Goal: Entertainment & Leisure: Consume media (video, audio)

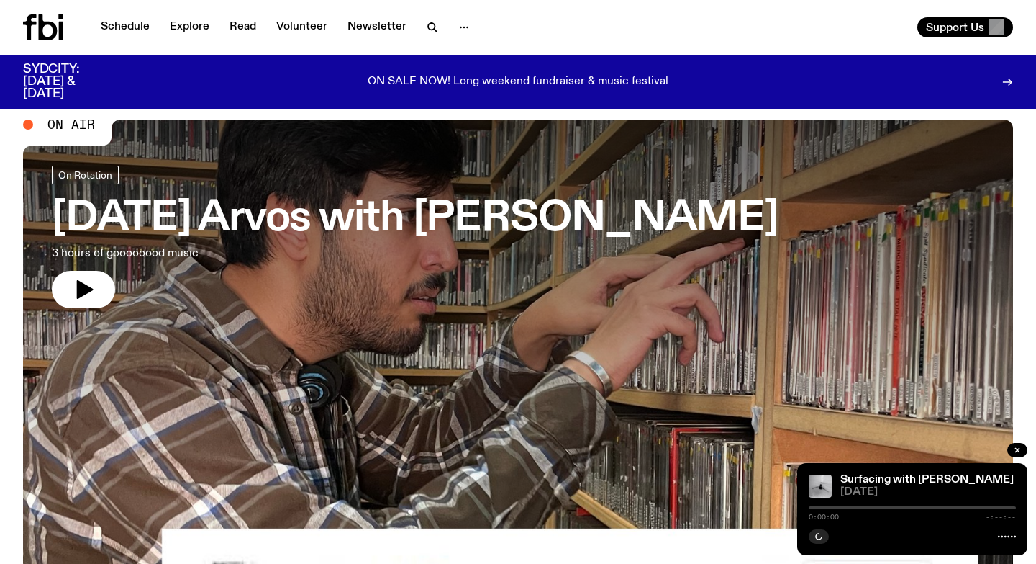
scroll to position [27, 0]
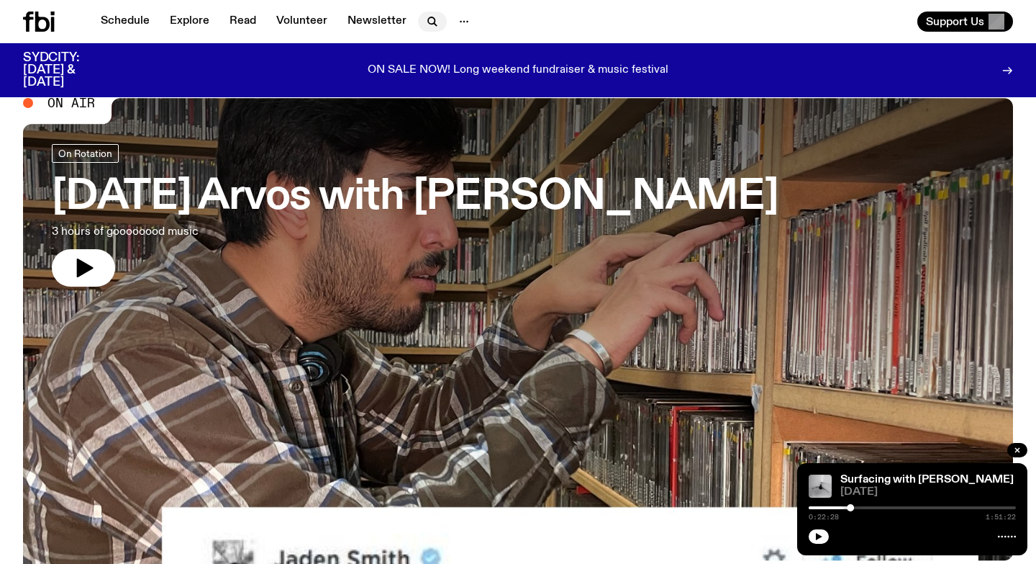
click at [424, 16] on icon "button" at bounding box center [432, 21] width 17 height 17
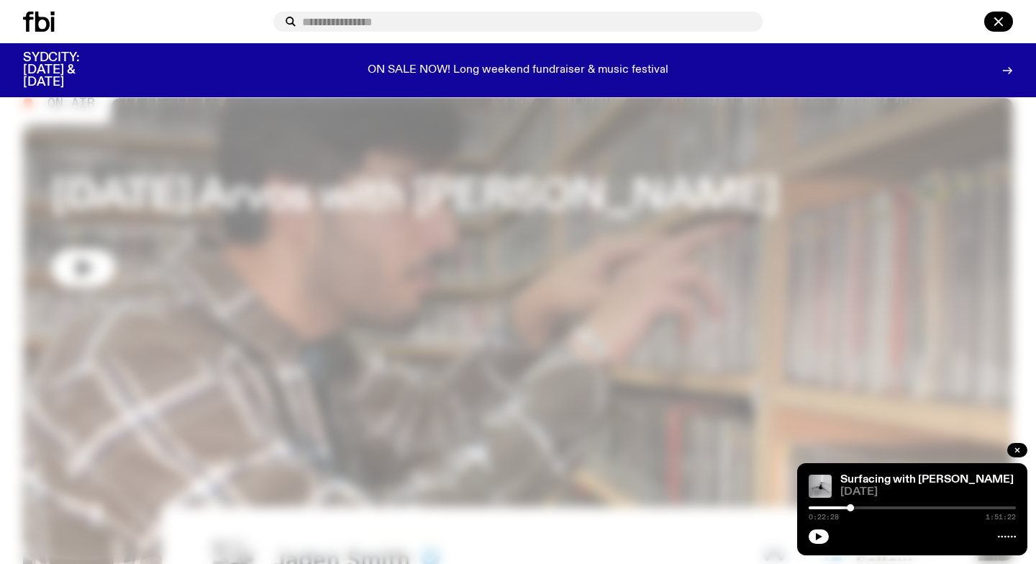
type input "**********"
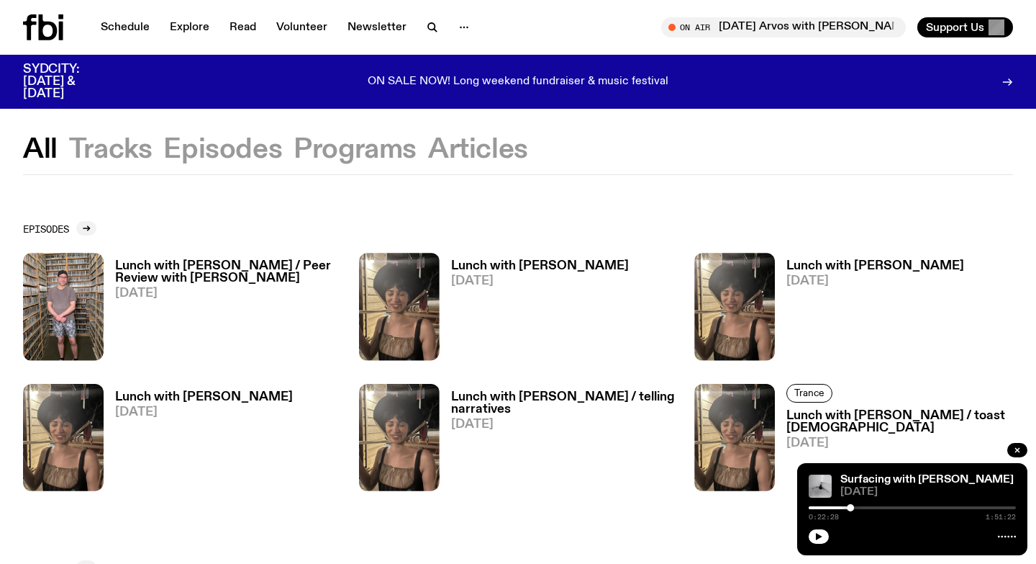
click at [235, 279] on h3 "Lunch with [PERSON_NAME] / Peer Review with [PERSON_NAME]" at bounding box center [228, 272] width 227 height 24
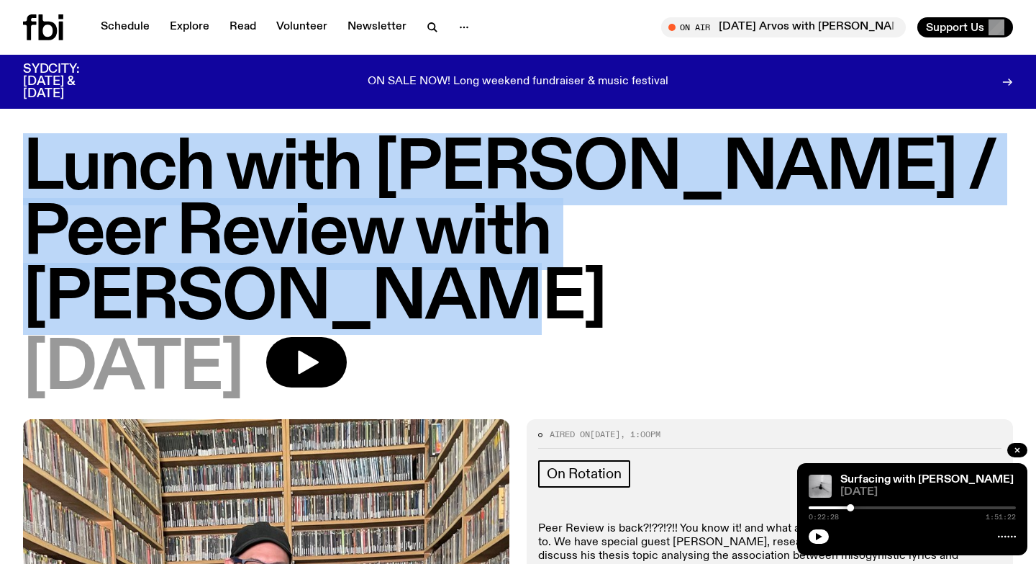
drag, startPoint x: 1, startPoint y: 172, endPoint x: 903, endPoint y: 226, distance: 903.4
click at [903, 226] on div "Lunch with [PERSON_NAME] / Peer Review with [PERSON_NAME] [DATE]" at bounding box center [518, 278] width 1036 height 282
copy h1 "Lunch with [PERSON_NAME] / Peer Review with [PERSON_NAME]"
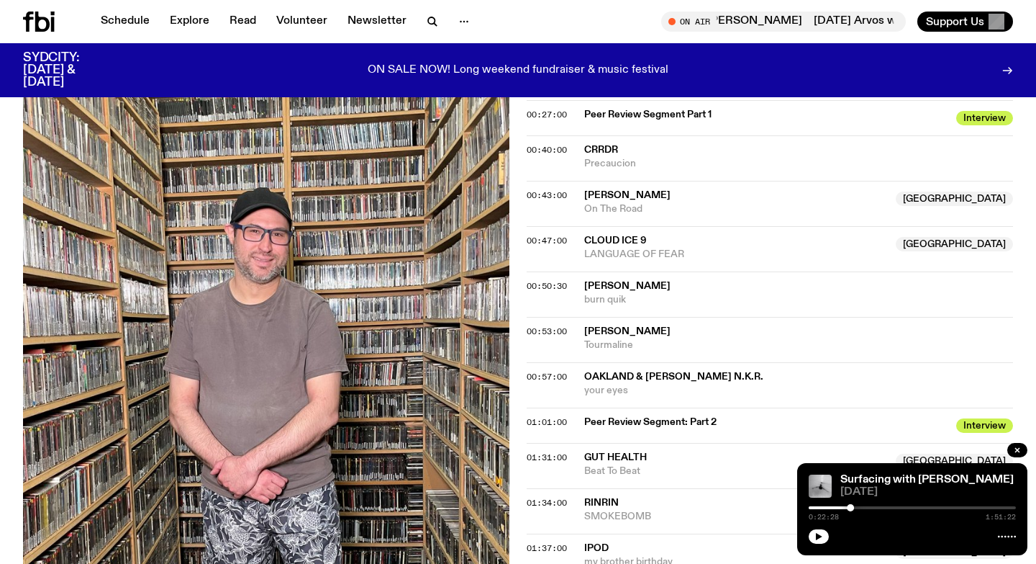
scroll to position [933, 0]
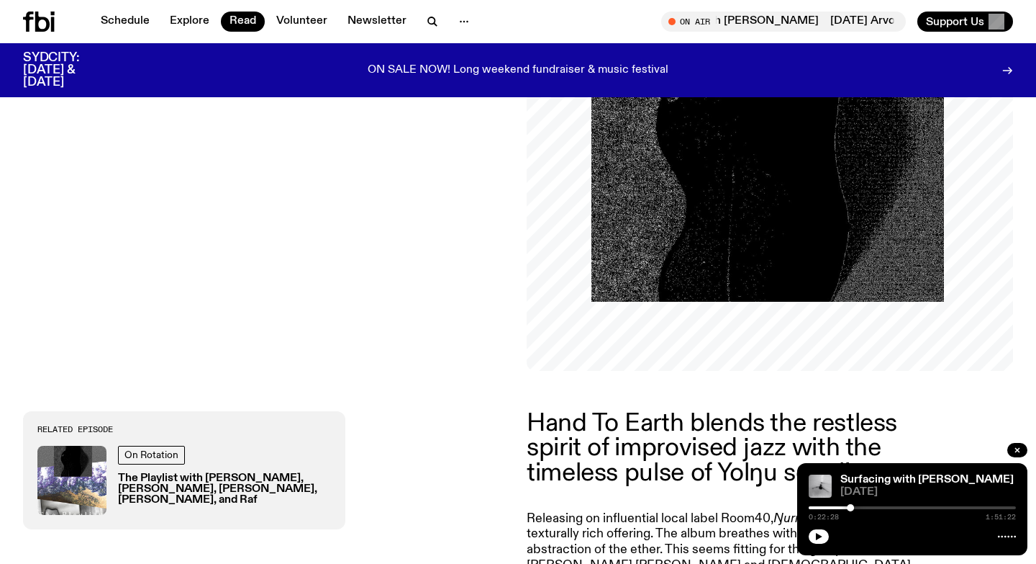
scroll to position [240, 0]
